Goal: Task Accomplishment & Management: Use online tool/utility

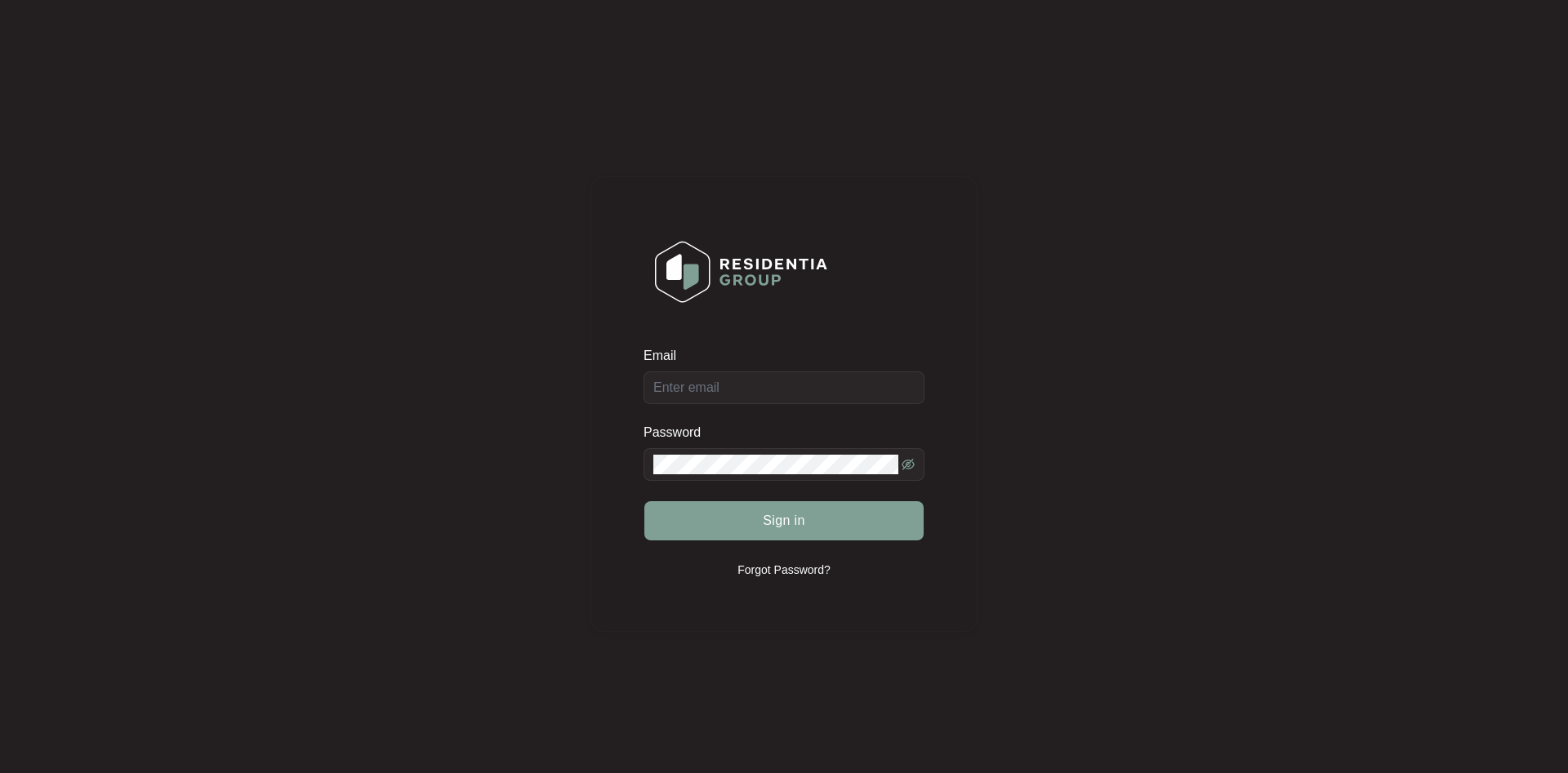
click at [726, 393] on input "Email" at bounding box center [784, 387] width 281 height 33
type input "[PERSON_NAME][EMAIL_ADDRESS][DOMAIN_NAME][PERSON_NAME]"
click at [644, 501] on button "Sign in" at bounding box center [784, 520] width 279 height 39
click at [754, 76] on div "Email [PERSON_NAME][EMAIL_ADDRESS][DOMAIN_NAME][PERSON_NAME] Password Sign in F…" at bounding box center [784, 403] width 387 height 773
click at [766, 520] on span "Sign in" at bounding box center [784, 520] width 42 height 19
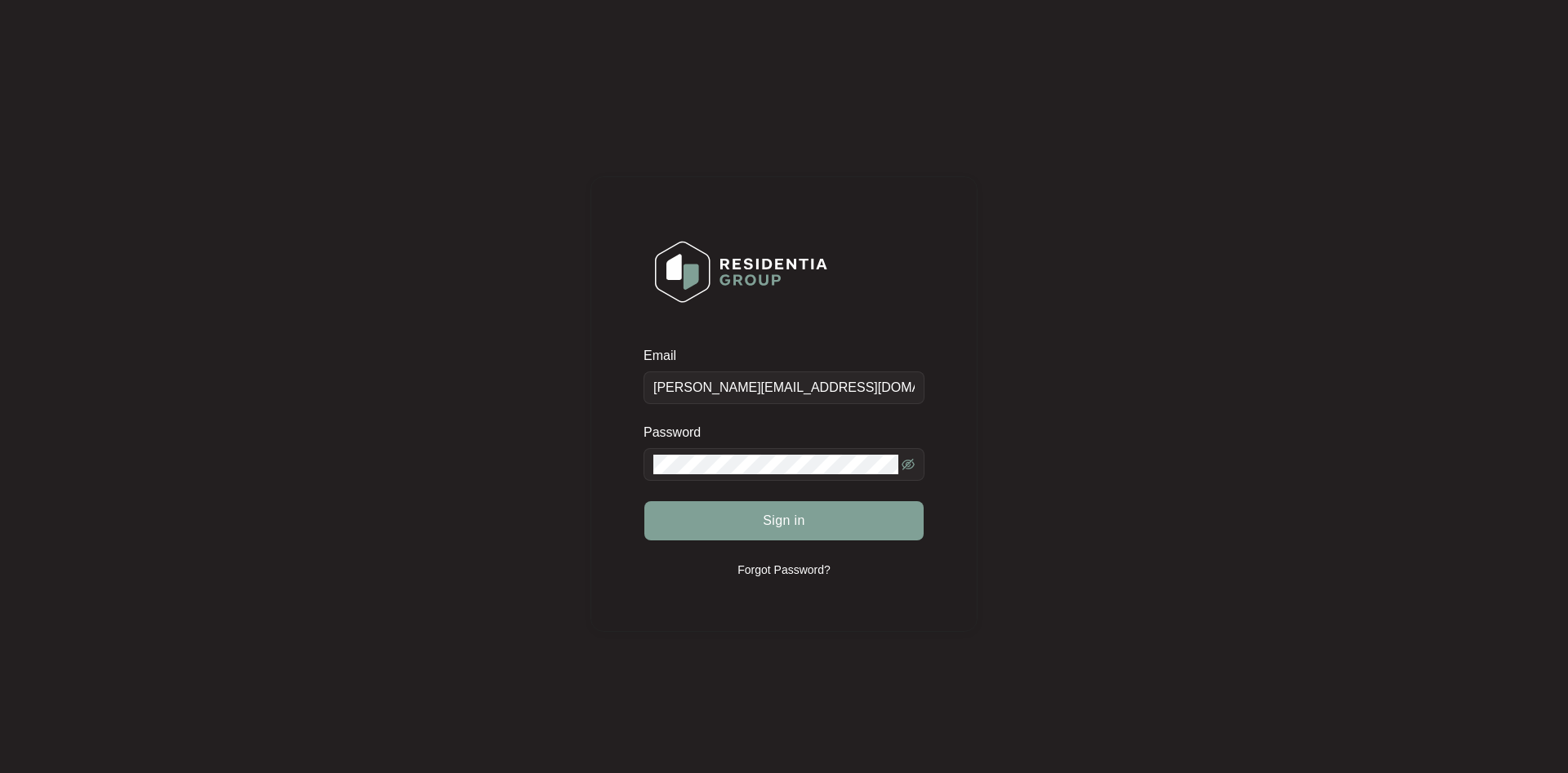
click at [904, 466] on span at bounding box center [784, 464] width 281 height 33
click at [909, 463] on icon "eye-invisible" at bounding box center [908, 464] width 13 height 11
click at [751, 506] on button "Sign in" at bounding box center [784, 520] width 279 height 39
click at [644, 501] on button "Sign in" at bounding box center [784, 520] width 279 height 39
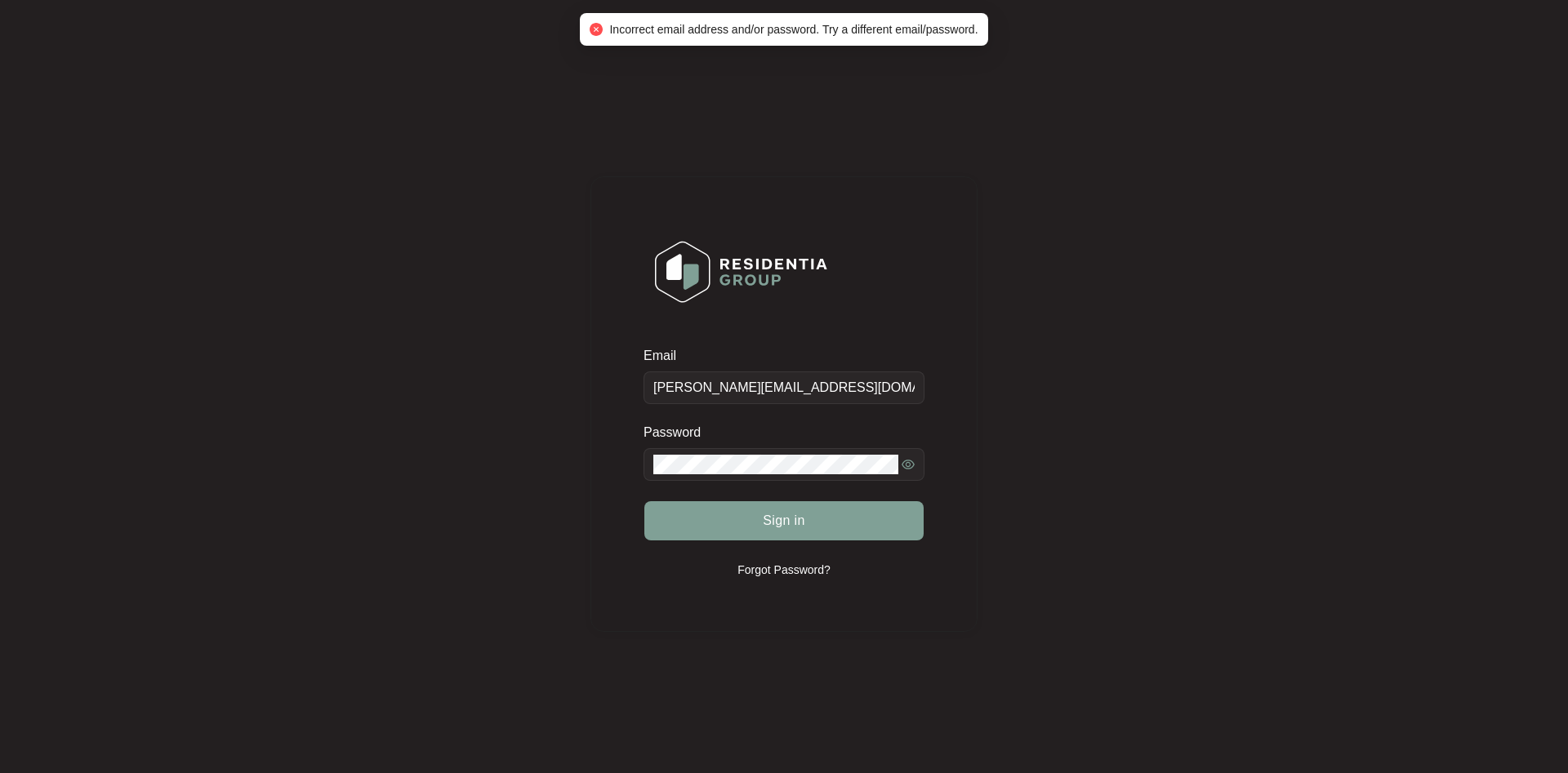
click at [788, 566] on p "Forgot Password?" at bounding box center [783, 570] width 93 height 16
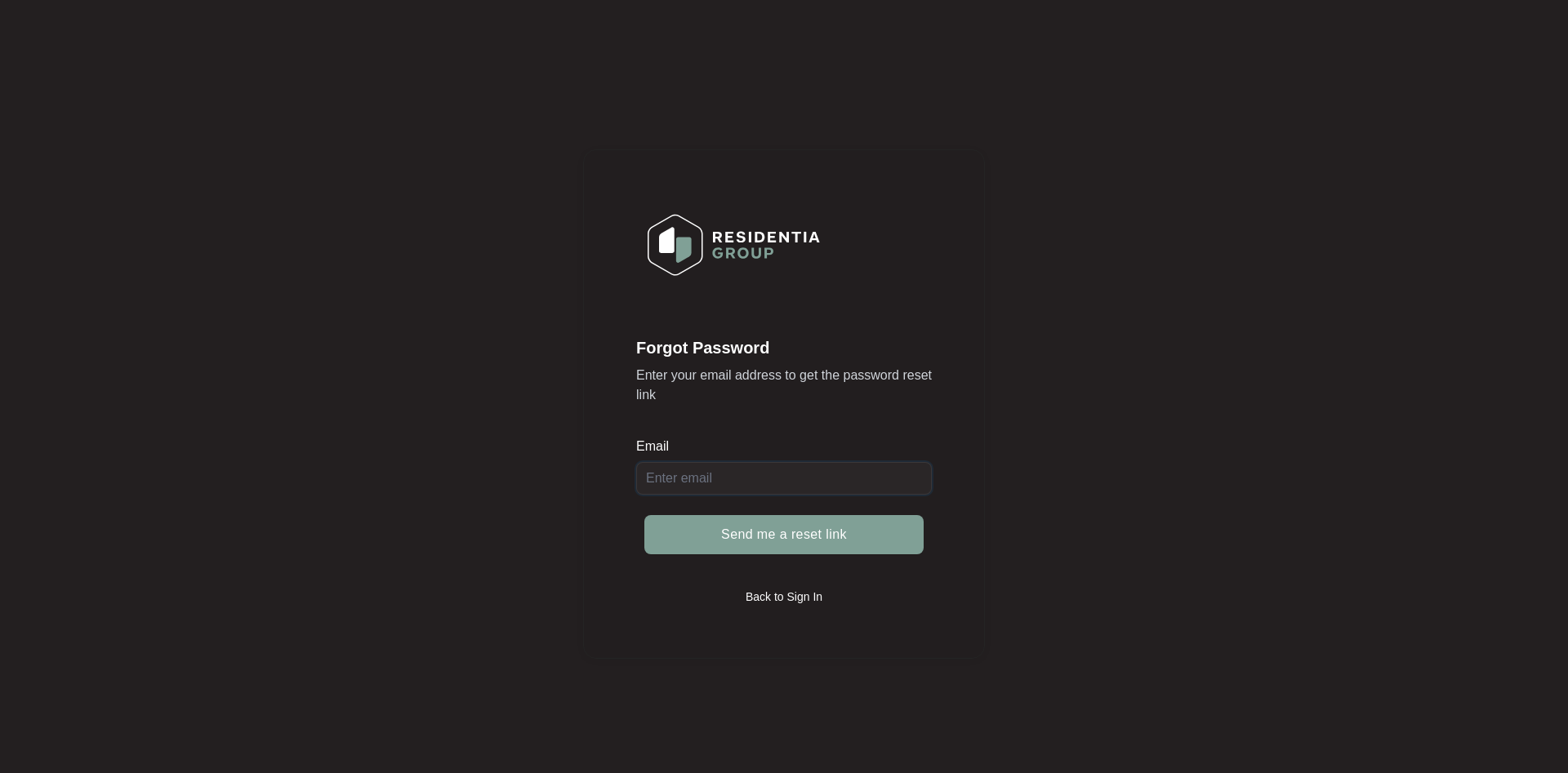
click at [701, 474] on input "Email" at bounding box center [784, 478] width 295 height 33
type input "[PERSON_NAME][EMAIL_ADDRESS][DOMAIN_NAME][PERSON_NAME]"
click at [830, 541] on span "Send me a reset link" at bounding box center [784, 534] width 126 height 19
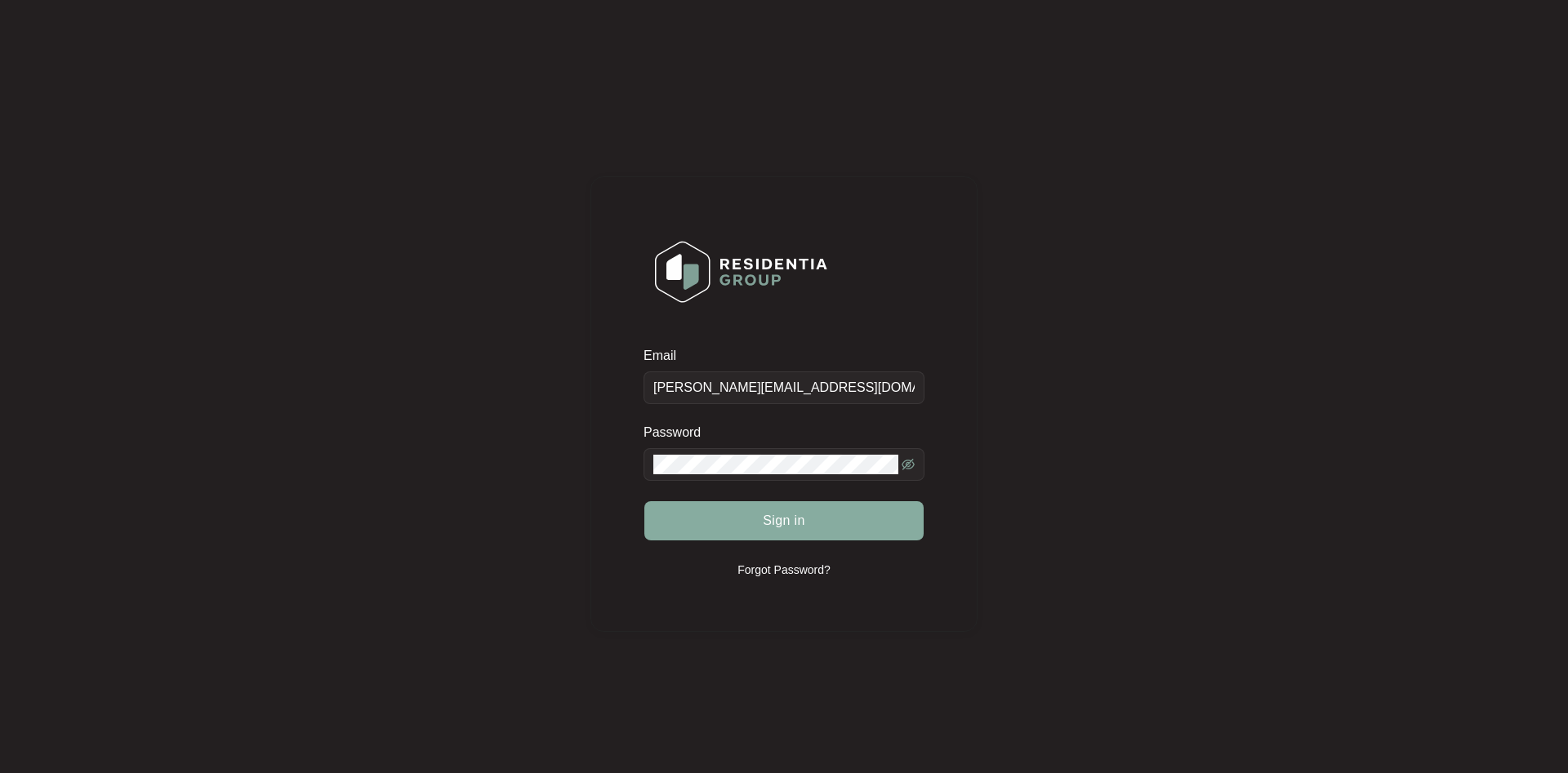
click at [728, 512] on button "Sign in" at bounding box center [784, 520] width 279 height 39
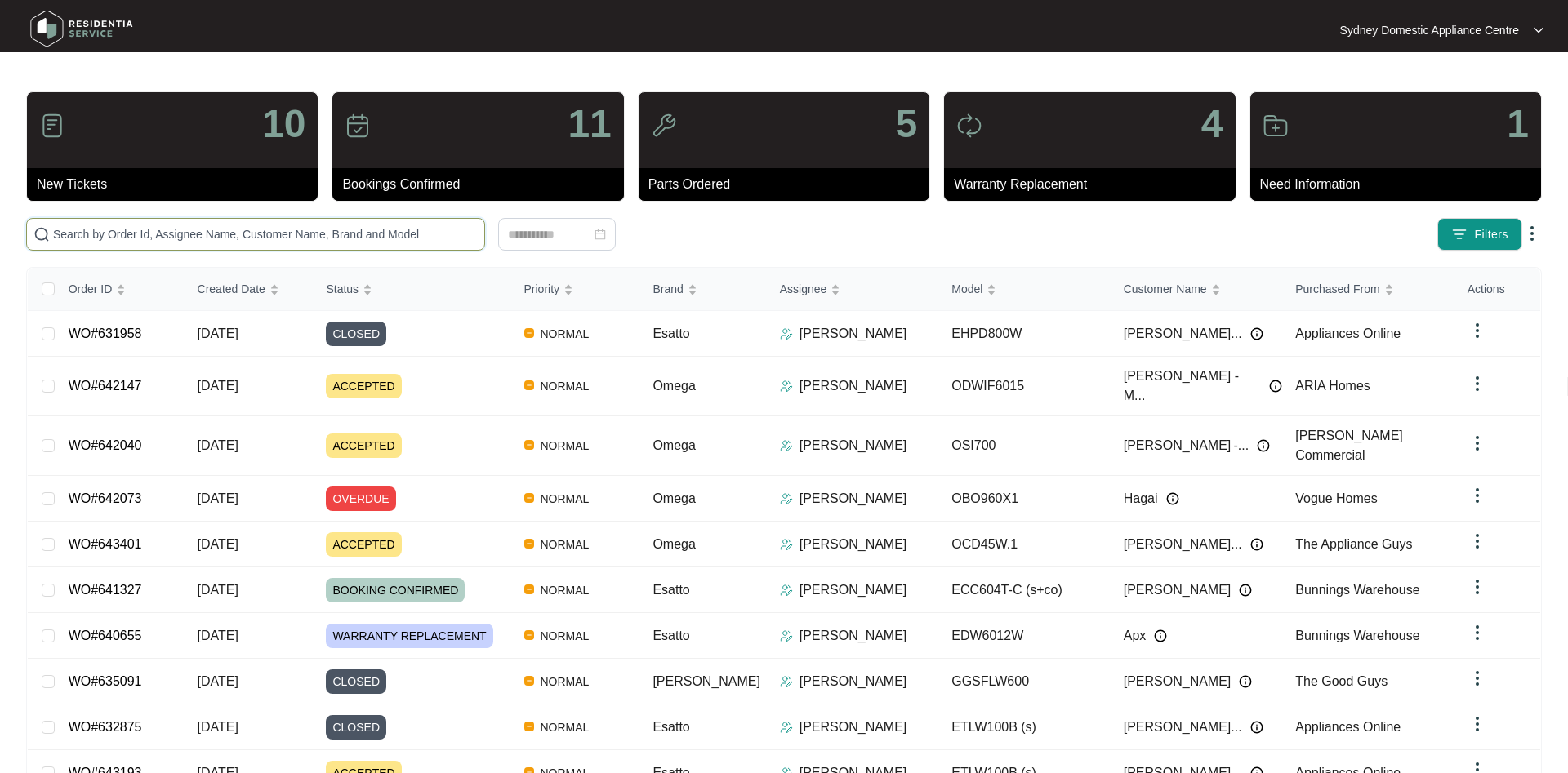
click at [162, 231] on input "text" at bounding box center [265, 234] width 424 height 18
paste input "634403"
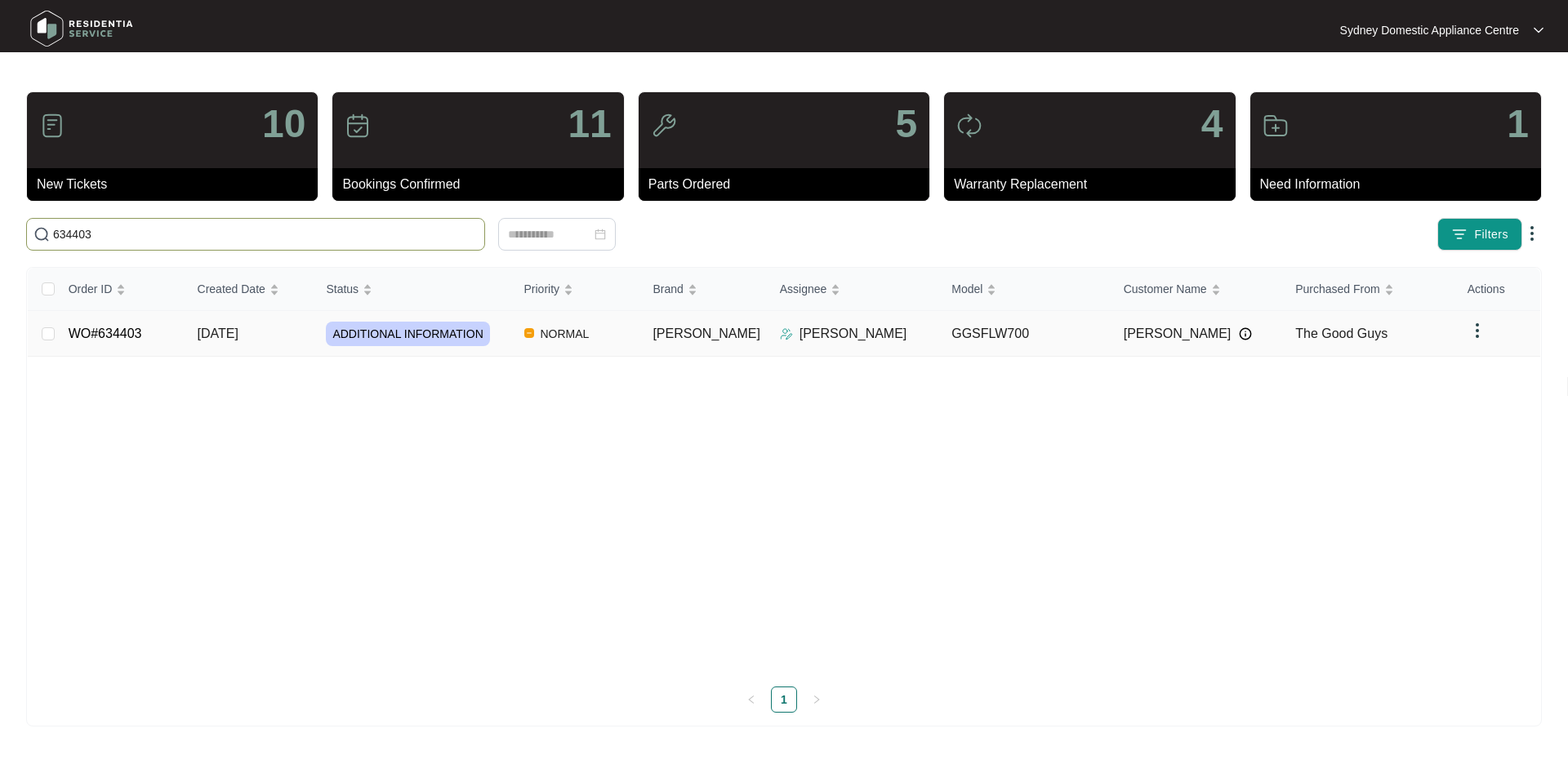
type input "634403"
click at [466, 340] on span "ADDITIONAL INFORMATION" at bounding box center [407, 334] width 164 height 25
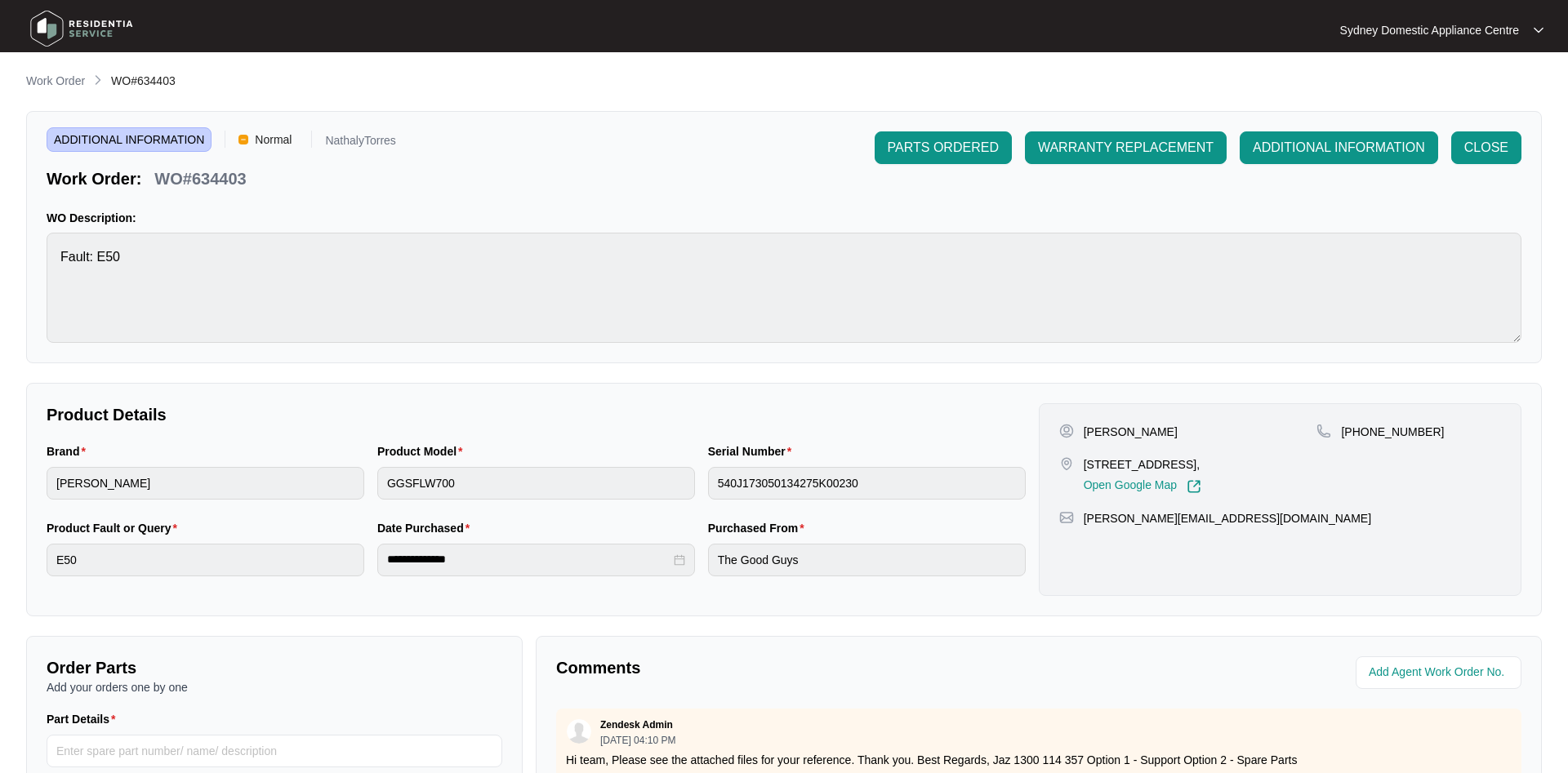
scroll to position [309, 0]
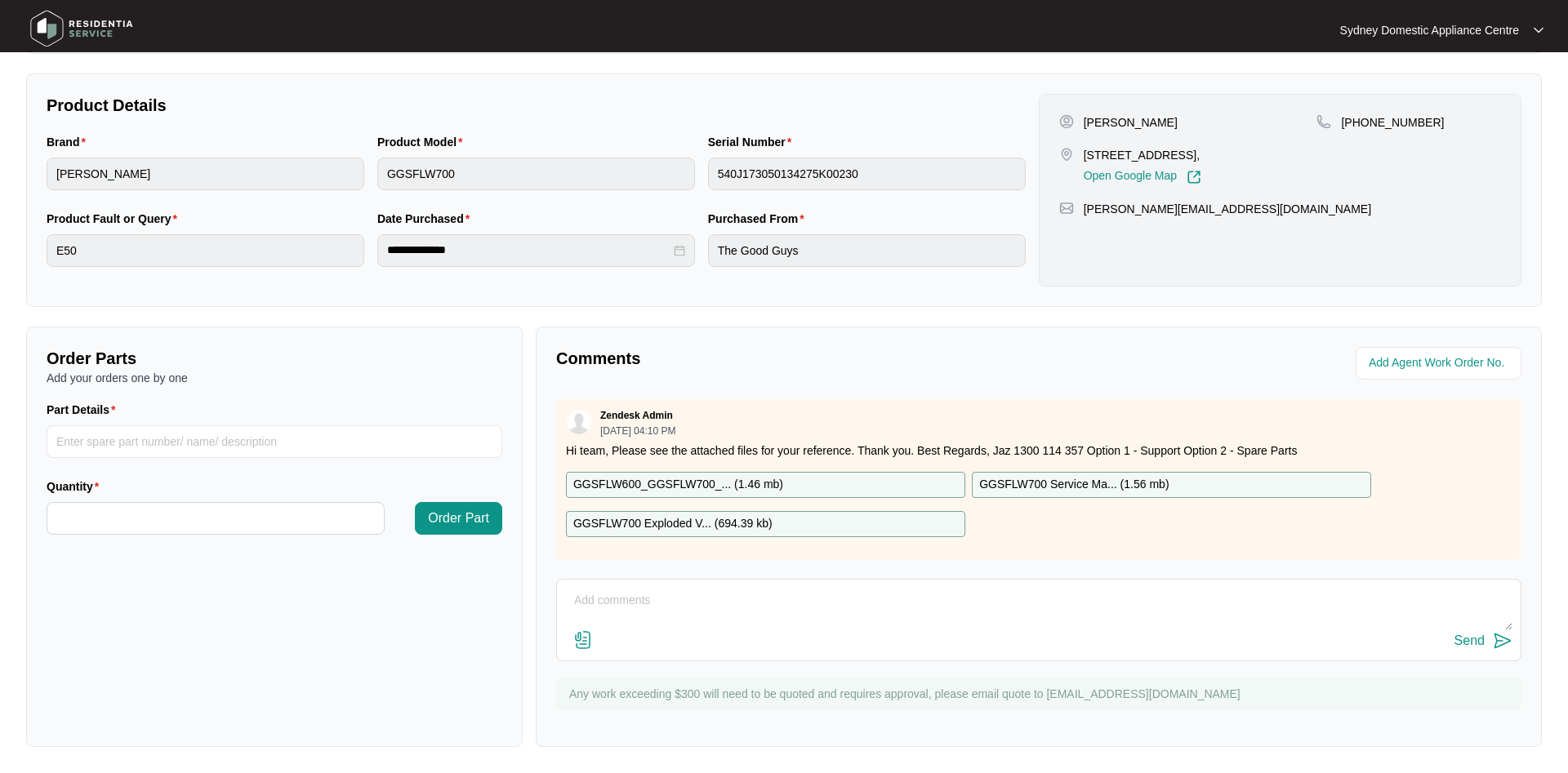
click at [644, 594] on textarea at bounding box center [1039, 609] width 948 height 42
paste textarea "i called and spoke to conor he said he has been away but the machine sometimes …"
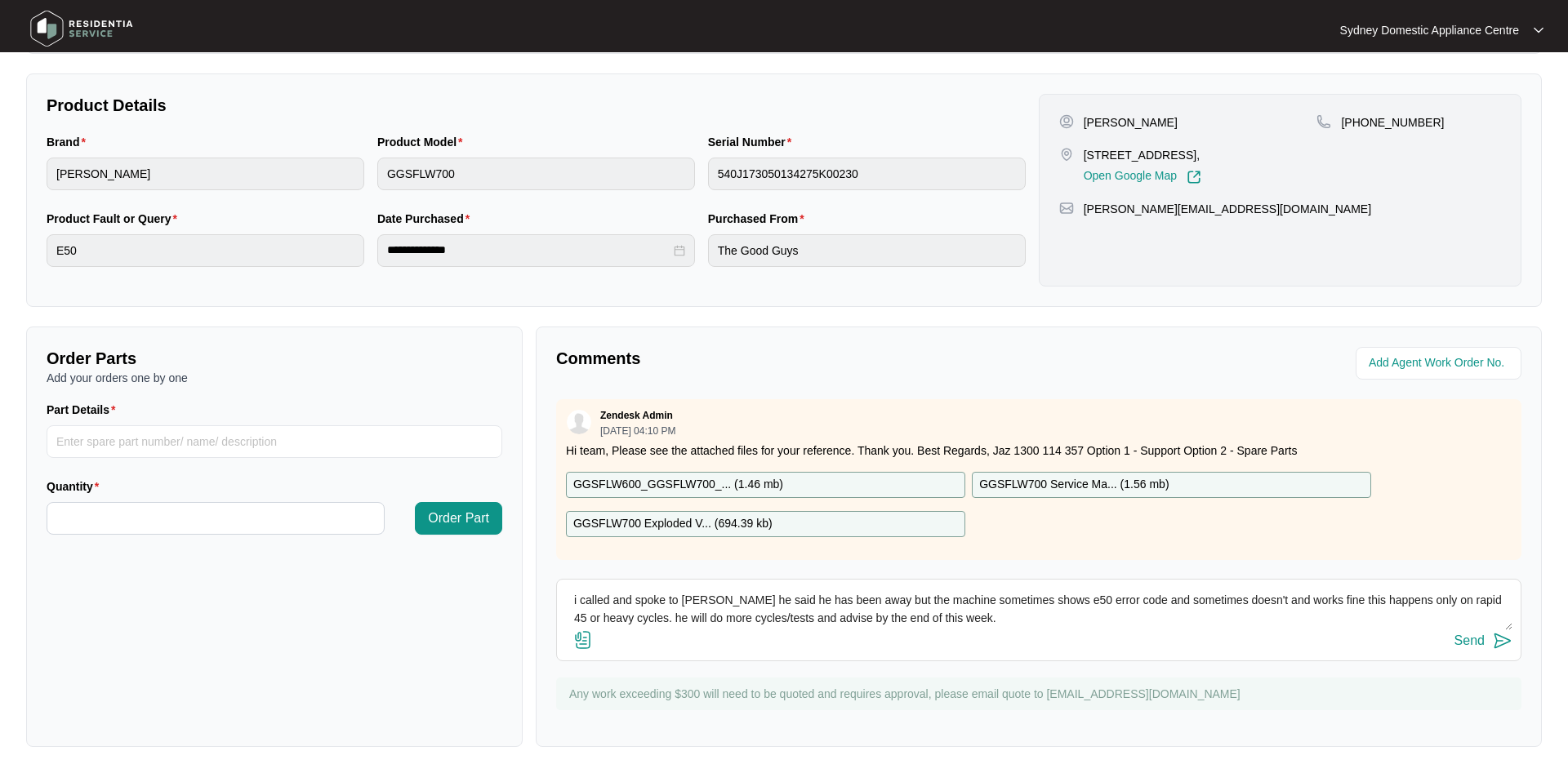
click at [683, 607] on textarea "i called and spoke to conor he said he has been away but the machine sometimes …" at bounding box center [1039, 609] width 948 height 42
click at [685, 597] on textarea "i called and spoke to conor he said he has been away but the machine sometimes …" at bounding box center [1039, 609] width 948 height 42
click at [977, 616] on textarea "i called and spoke to Connor he said he has been away but the machine sometimes…" at bounding box center [1039, 609] width 948 height 42
type textarea "i called and spoke to Connor he said he has been away but the machine sometimes…"
click at [1473, 643] on div "Send" at bounding box center [1469, 640] width 30 height 15
